Goal: Task Accomplishment & Management: Manage account settings

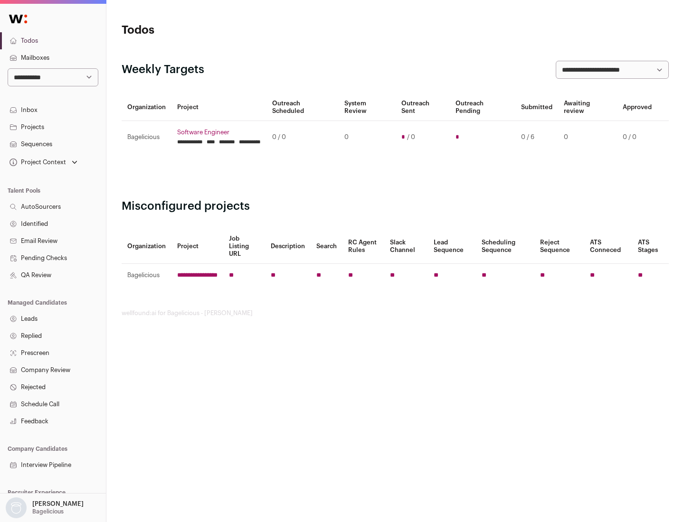
click at [53, 127] on link "Projects" at bounding box center [53, 127] width 106 height 17
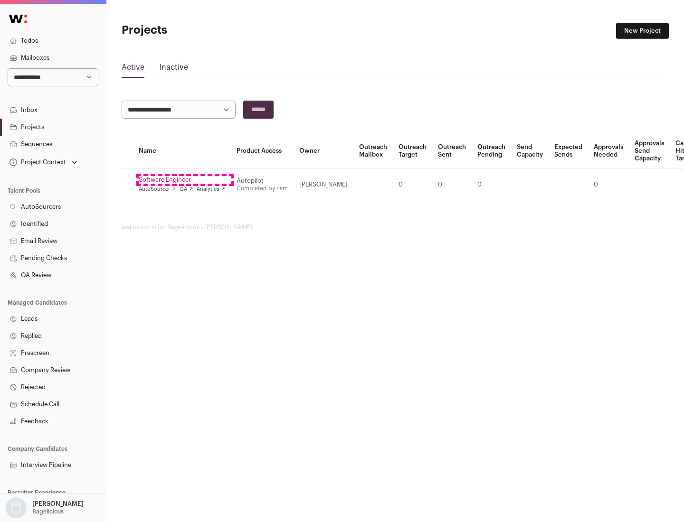
click at [185, 180] on link "Software Engineer" at bounding box center [182, 180] width 86 height 8
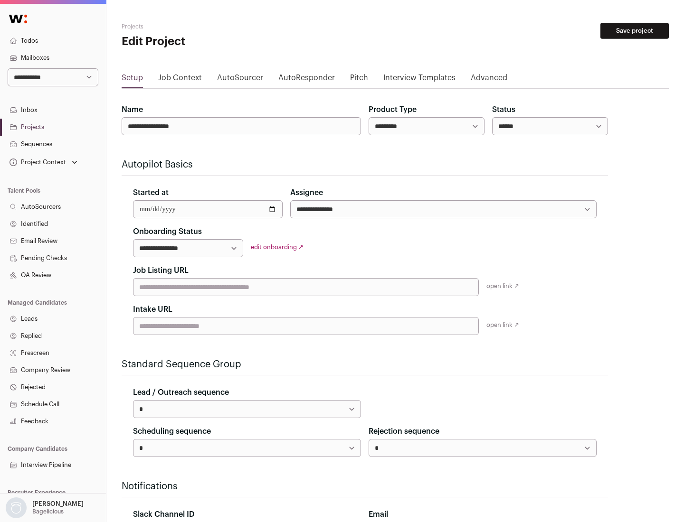
click at [635, 31] on button "Save project" at bounding box center [634, 31] width 68 height 16
